Goal: Task Accomplishment & Management: Manage account settings

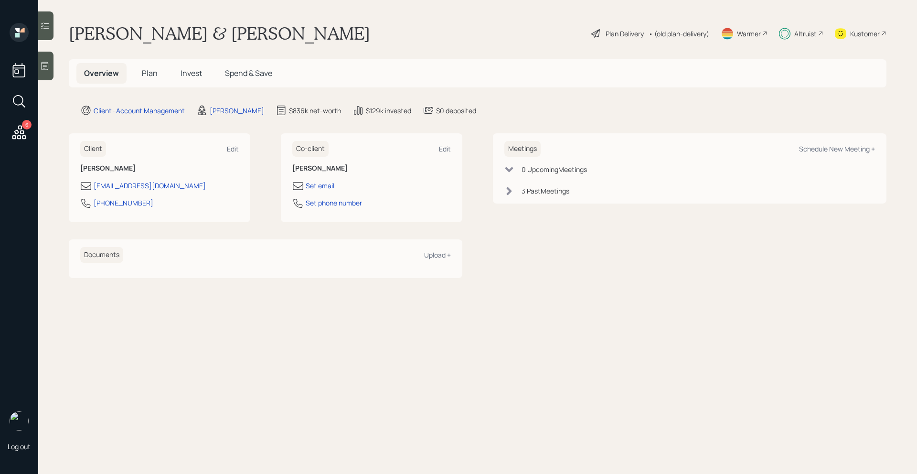
click at [195, 71] on span "Invest" at bounding box center [191, 73] width 21 height 11
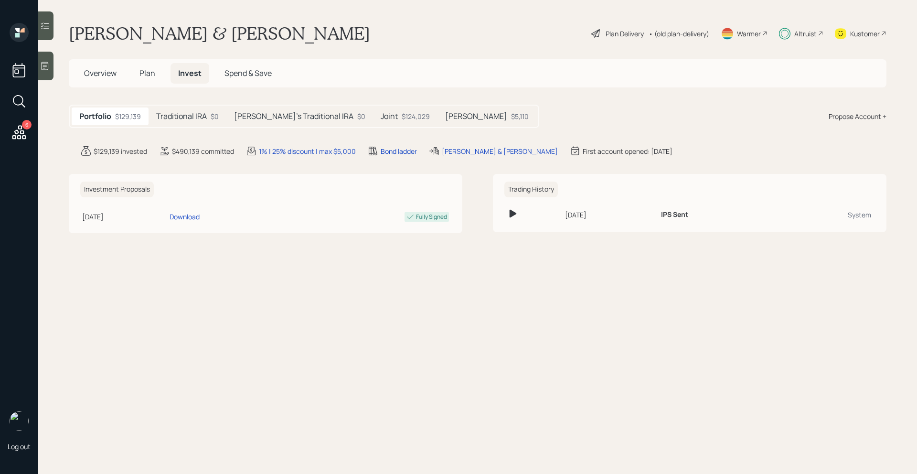
click at [204, 116] on h5 "Traditional IRA" at bounding box center [181, 116] width 51 height 9
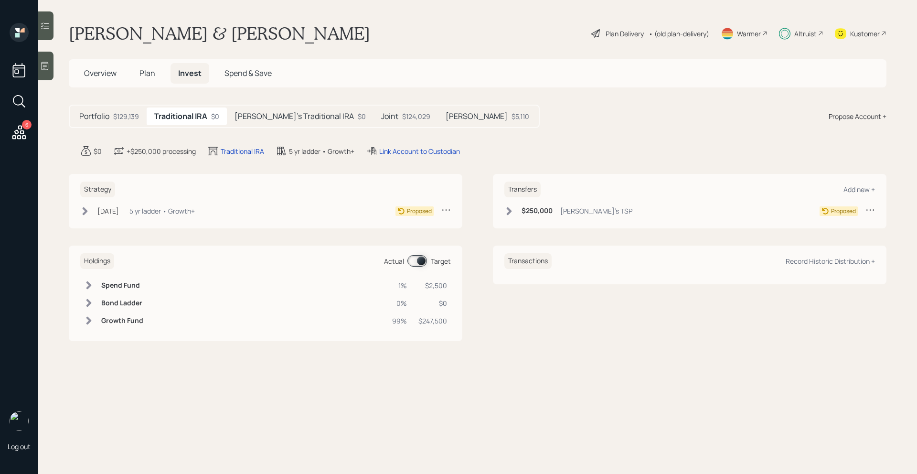
click at [144, 75] on span "Plan" at bounding box center [147, 73] width 16 height 11
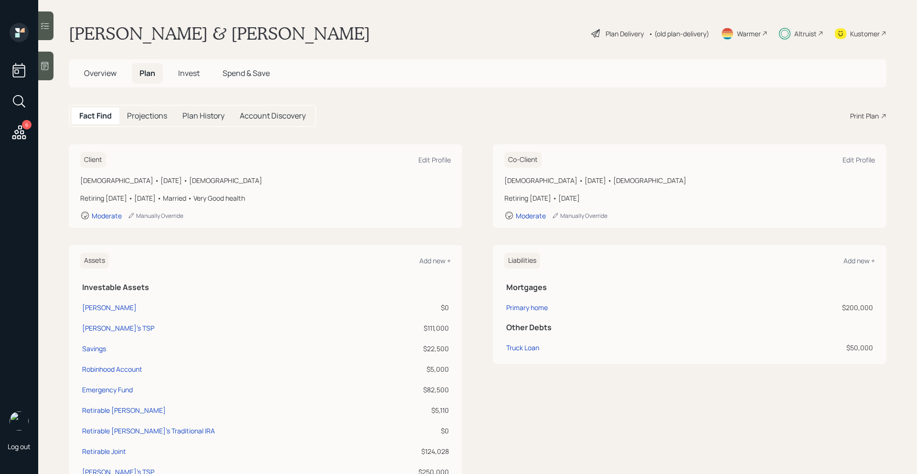
click at [190, 72] on span "Invest" at bounding box center [188, 73] width 21 height 11
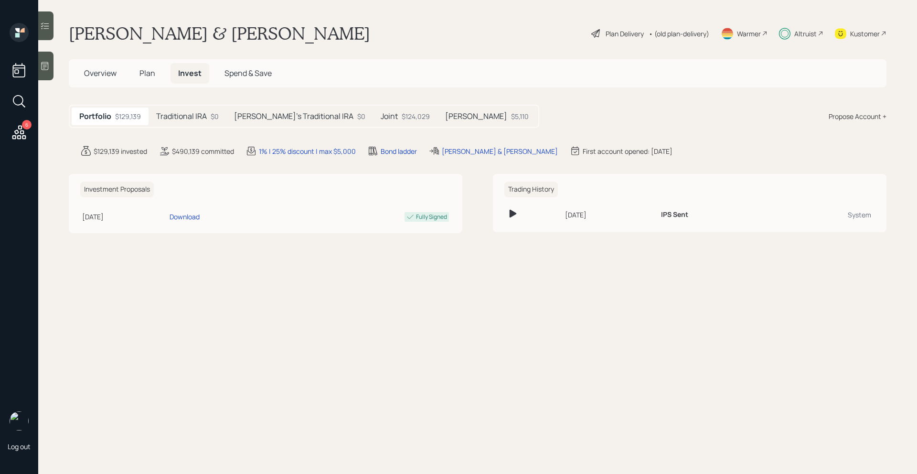
click at [197, 118] on h5 "Traditional IRA" at bounding box center [181, 116] width 51 height 9
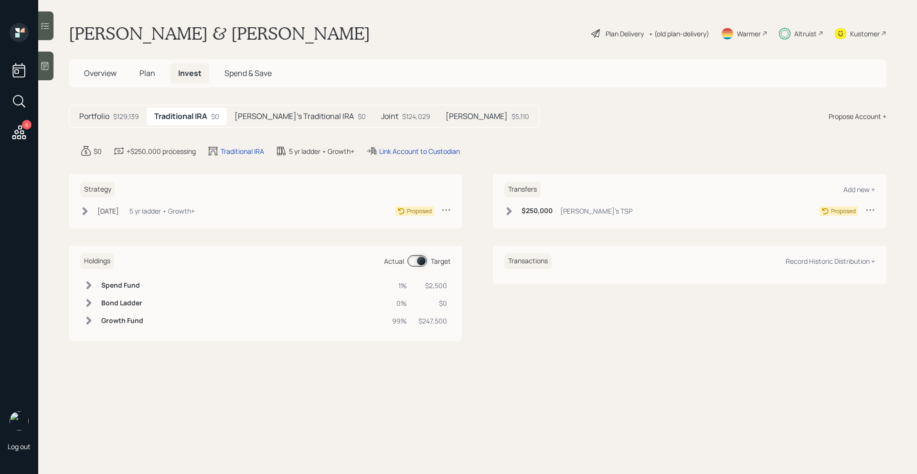
click at [870, 212] on icon at bounding box center [871, 210] width 10 height 10
click at [838, 226] on div "Edit transfer" at bounding box center [840, 228] width 69 height 9
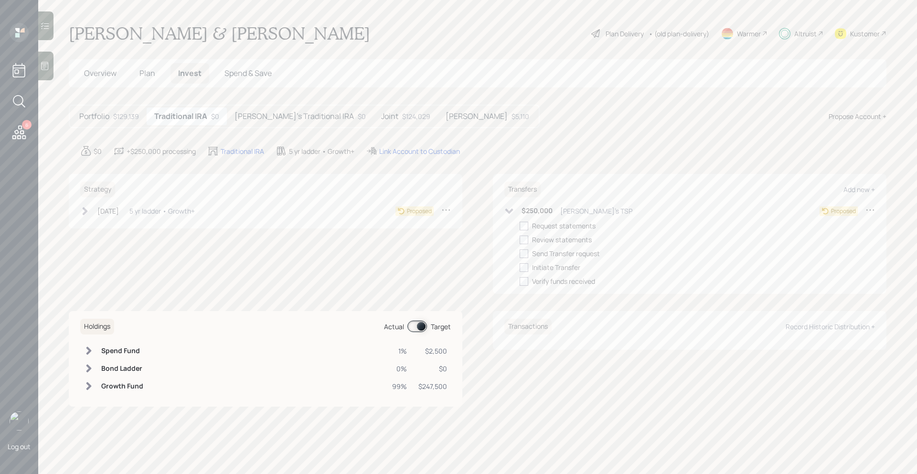
select select "cc002504-e7d2-4965-80a7-c6ae6abd150b"
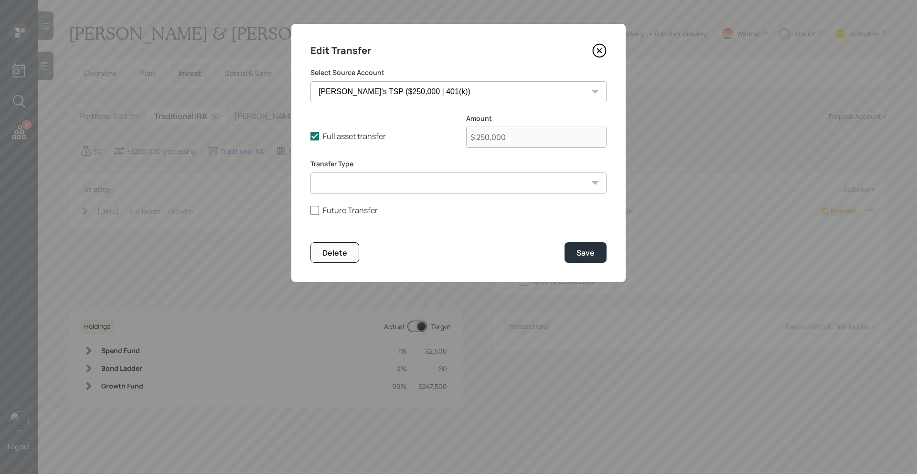
click at [330, 212] on label "Future Transfer" at bounding box center [459, 210] width 296 height 11
click at [311, 210] on input "Future Transfer" at bounding box center [310, 210] width 0 height 0
checkbox input "true"
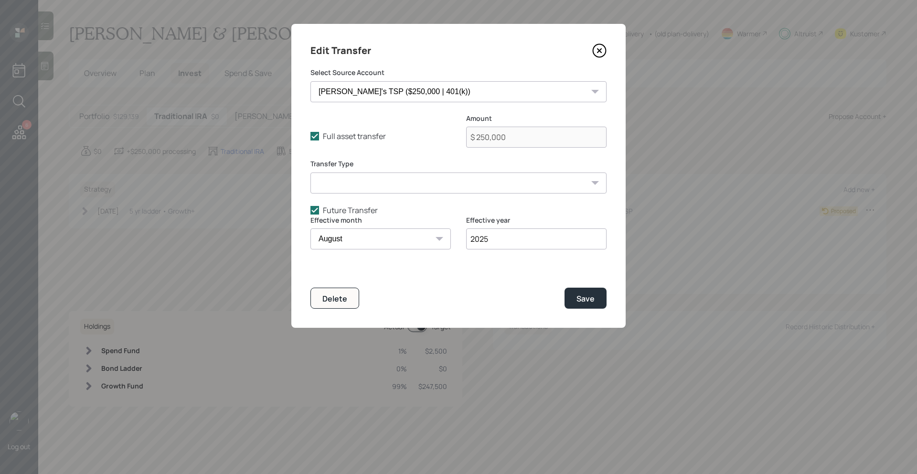
click at [356, 240] on select "January February March April May June July August September October November De…" at bounding box center [381, 238] width 140 height 21
select select "1"
click at [311, 228] on select "January February March April May June July August September October November De…" at bounding box center [381, 238] width 140 height 21
click at [522, 244] on input "2025" at bounding box center [536, 238] width 140 height 21
type input "2026"
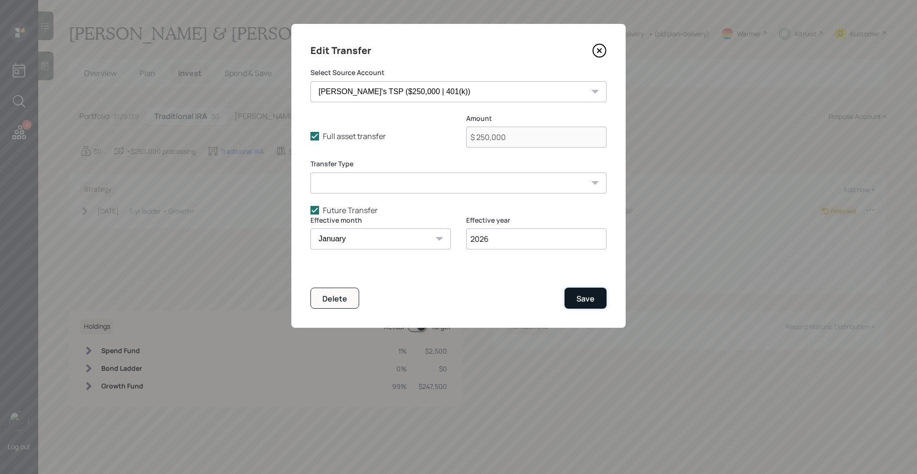
click at [583, 300] on div "Save" at bounding box center [586, 298] width 18 height 11
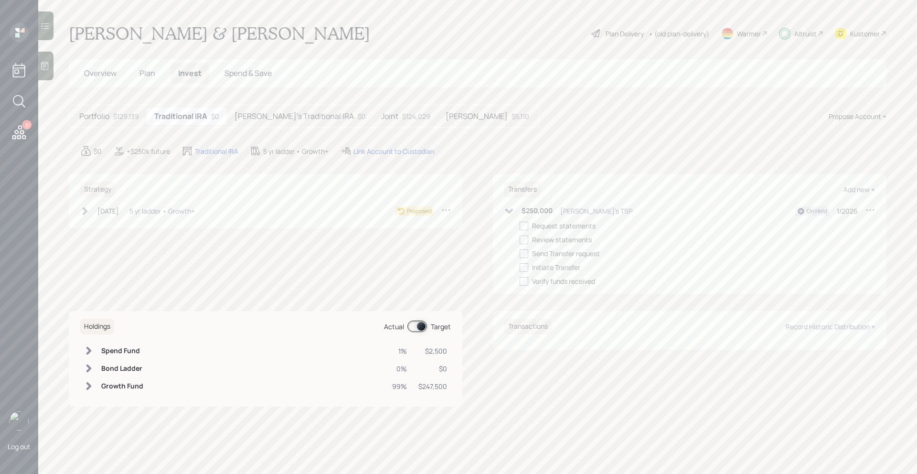
click at [269, 120] on h5 "[PERSON_NAME]'s Traditional IRA" at bounding box center [294, 116] width 119 height 9
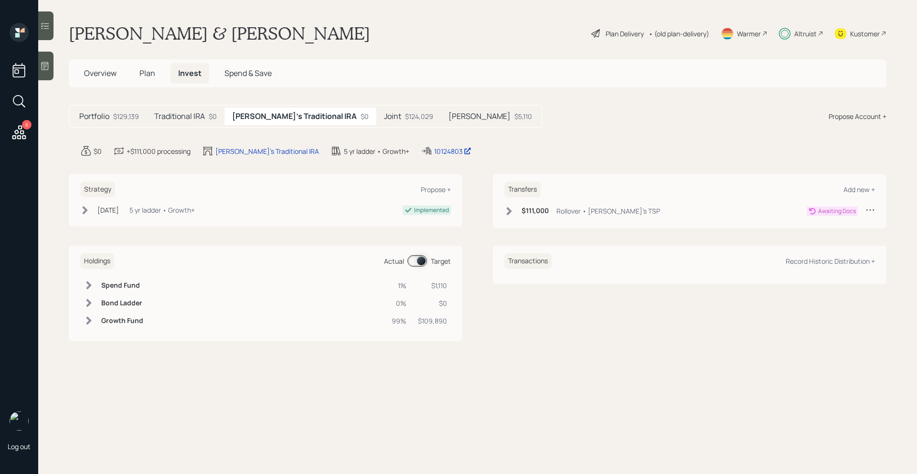
click at [384, 120] on h5 "Joint" at bounding box center [392, 116] width 17 height 9
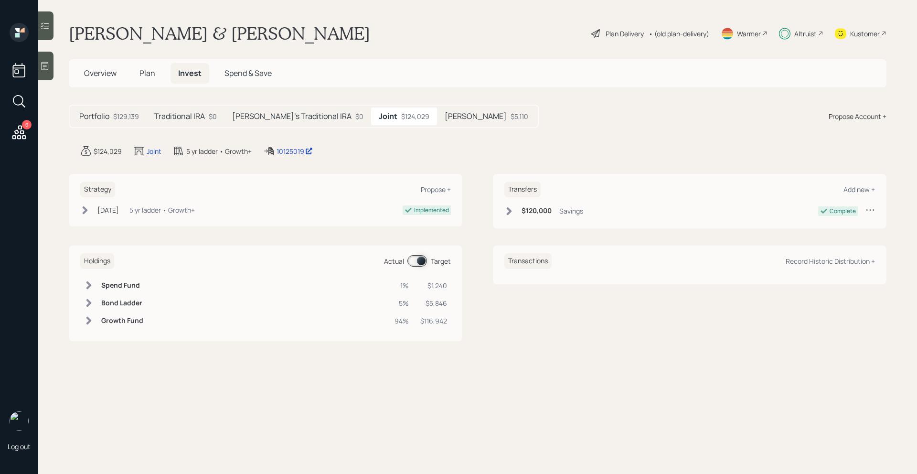
click at [437, 122] on div "[PERSON_NAME] $5,110" at bounding box center [486, 116] width 99 height 18
click at [293, 121] on h5 "[PERSON_NAME]'s Traditional IRA" at bounding box center [291, 116] width 119 height 9
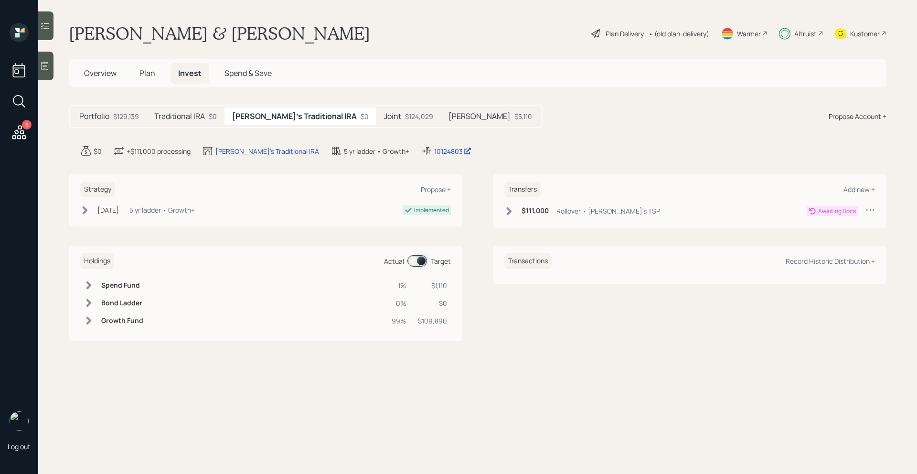
click at [515, 209] on div "$111,000 Rollover • [PERSON_NAME]'s TSP" at bounding box center [582, 211] width 156 height 12
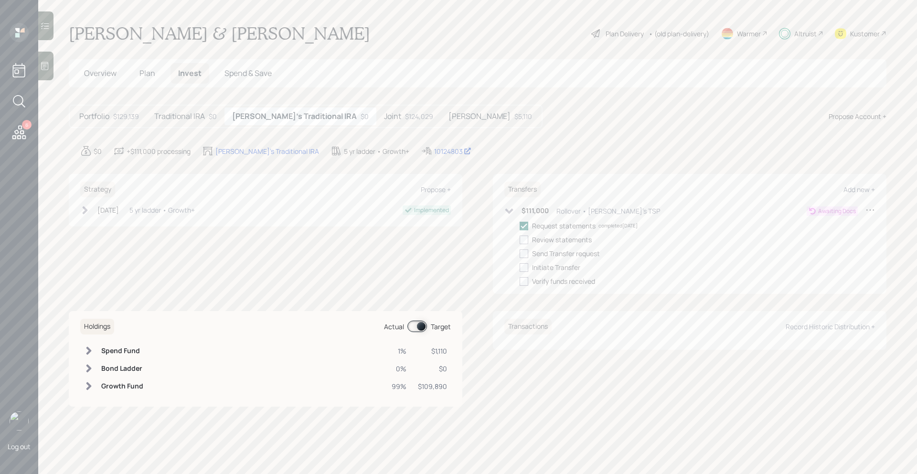
click at [874, 211] on icon at bounding box center [871, 210] width 10 height 10
click at [834, 229] on div "Edit transfer" at bounding box center [840, 228] width 69 height 9
select select "ce7502db-9335-4ee8-bbea-a6ffc7589171"
select select "rollover"
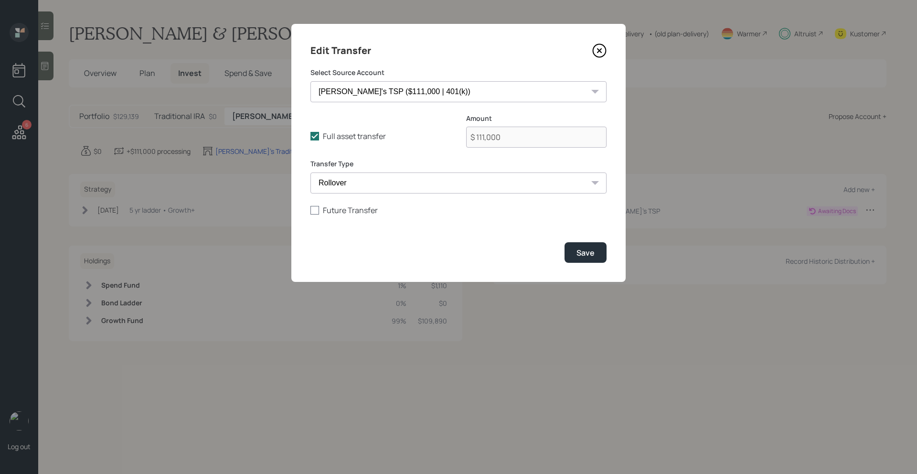
click at [335, 208] on label "Future Transfer" at bounding box center [459, 210] width 296 height 11
click at [311, 210] on input "Future Transfer" at bounding box center [310, 210] width 0 height 0
checkbox input "true"
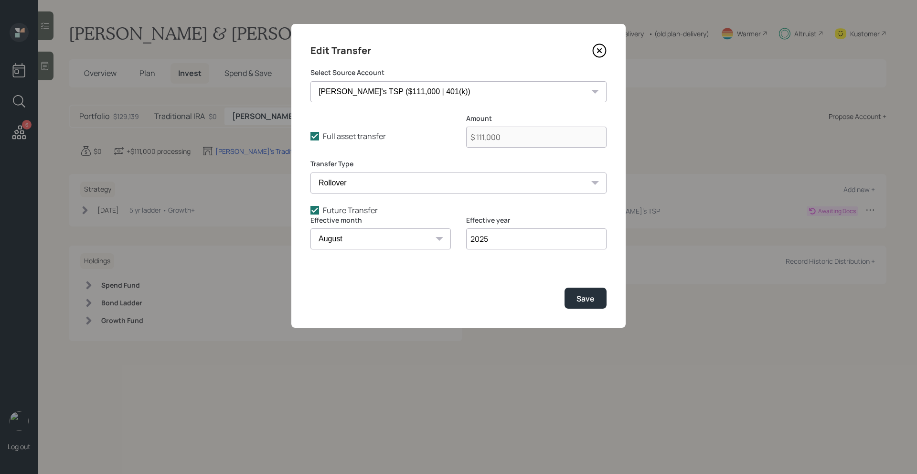
click at [350, 239] on select "January February March April May June July August September October November De…" at bounding box center [381, 238] width 140 height 21
select select "1"
click at [311, 228] on select "January February March April May June July August September October November De…" at bounding box center [381, 238] width 140 height 21
click at [503, 244] on input "2025" at bounding box center [536, 238] width 140 height 21
type input "2026"
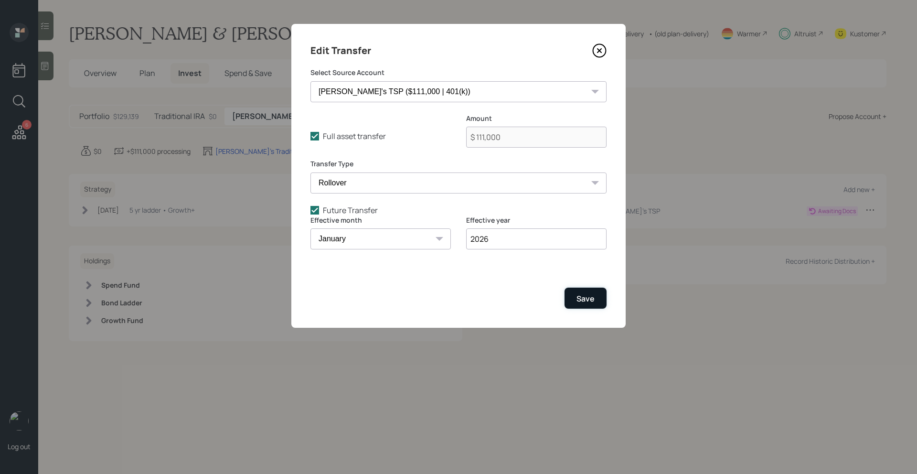
click at [584, 304] on button "Save" at bounding box center [586, 298] width 42 height 21
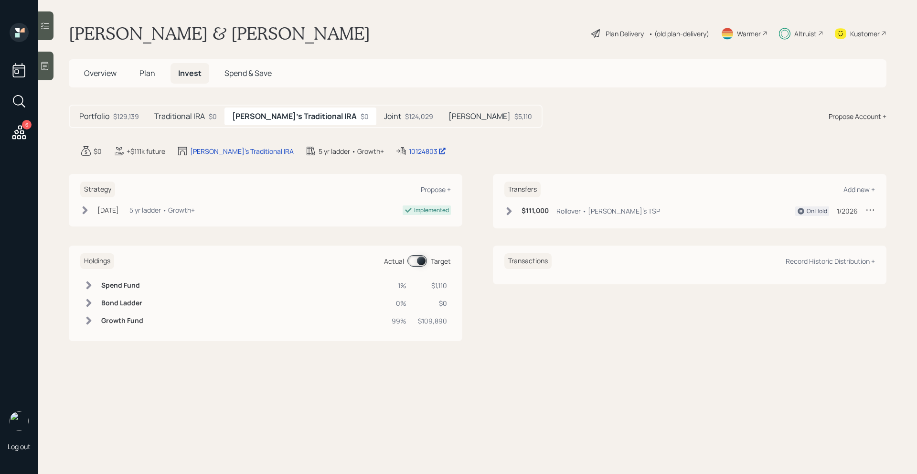
click at [879, 37] on div "Kustomer" at bounding box center [865, 34] width 30 height 10
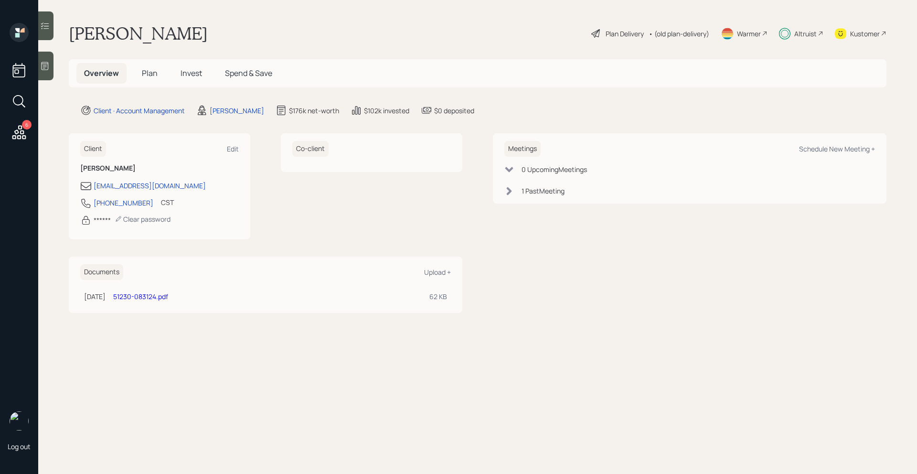
click at [185, 76] on span "Invest" at bounding box center [191, 73] width 21 height 11
